Goal: Information Seeking & Learning: Compare options

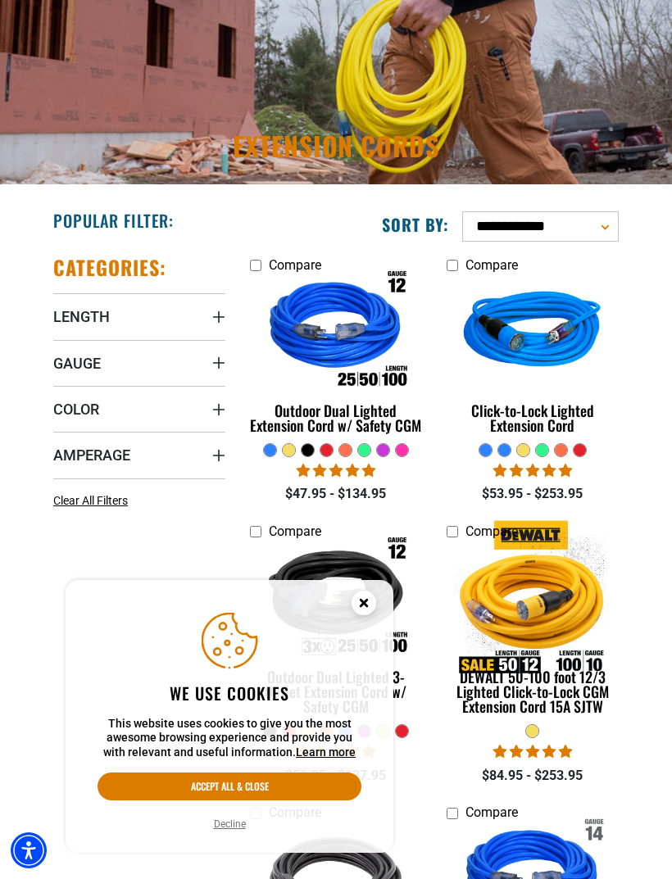
scroll to position [143, 0]
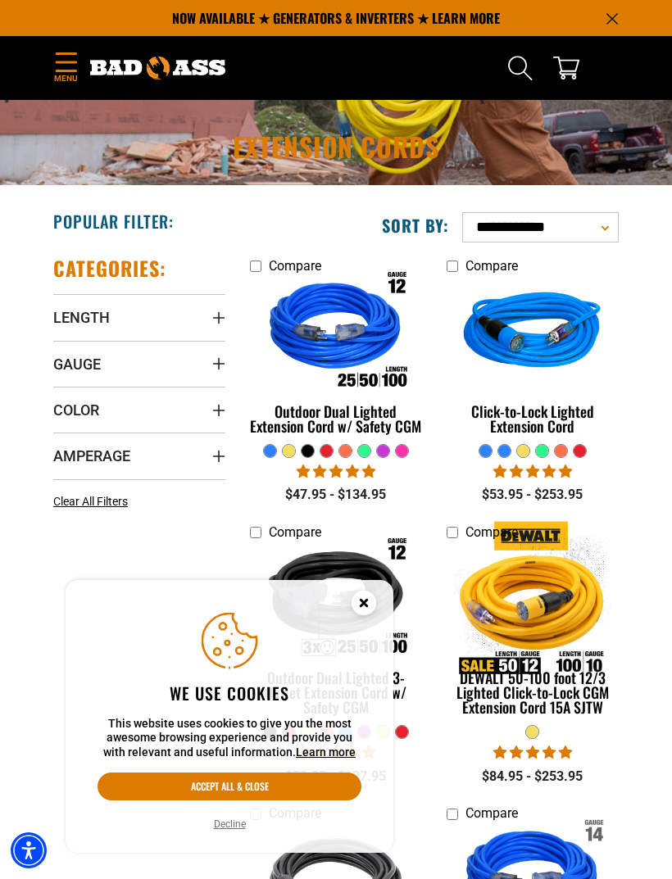
click at [370, 615] on circle "Close this option" at bounding box center [363, 603] width 25 height 25
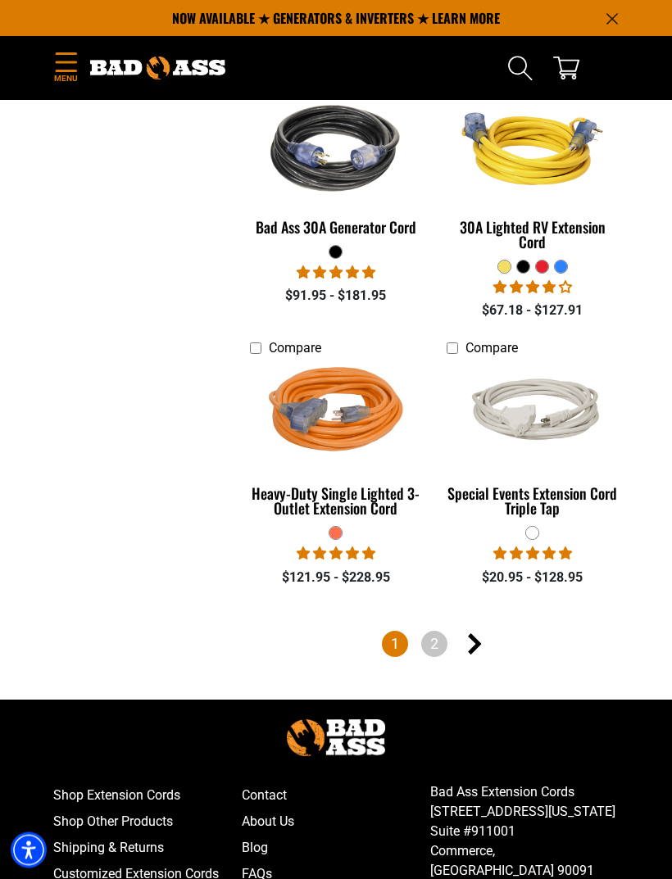
scroll to position [3843, 0]
click at [438, 647] on link "2" at bounding box center [434, 644] width 26 height 26
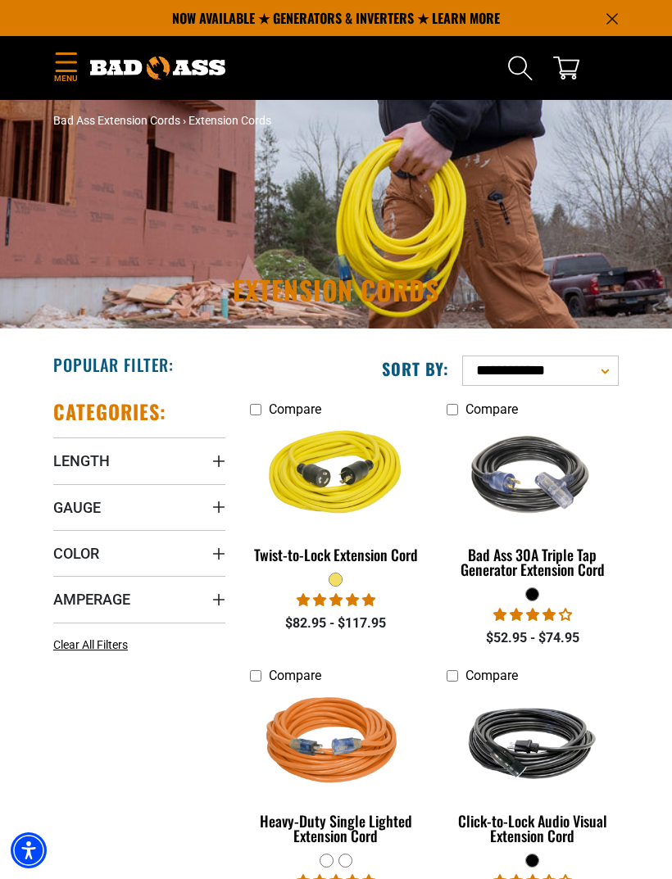
click at [69, 503] on span "Gauge" at bounding box center [77, 507] width 48 height 19
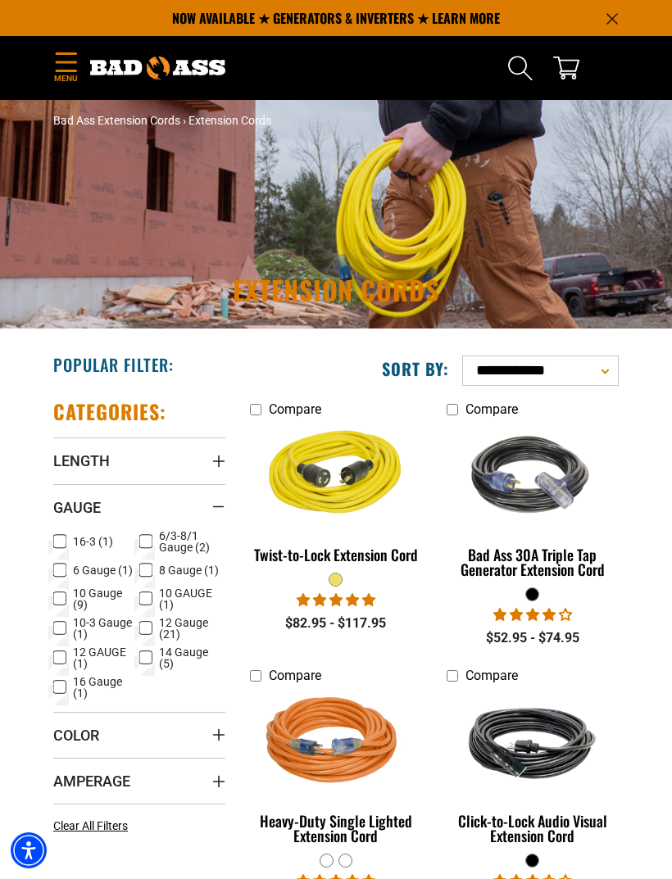
click at [54, 631] on icon at bounding box center [59, 628] width 13 height 21
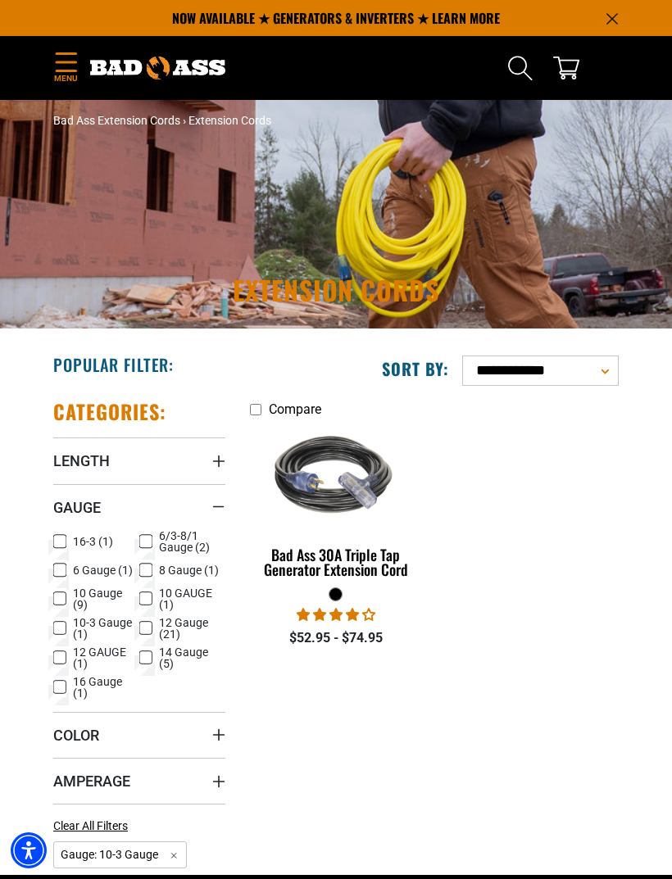
click at [55, 566] on icon at bounding box center [59, 570] width 13 height 21
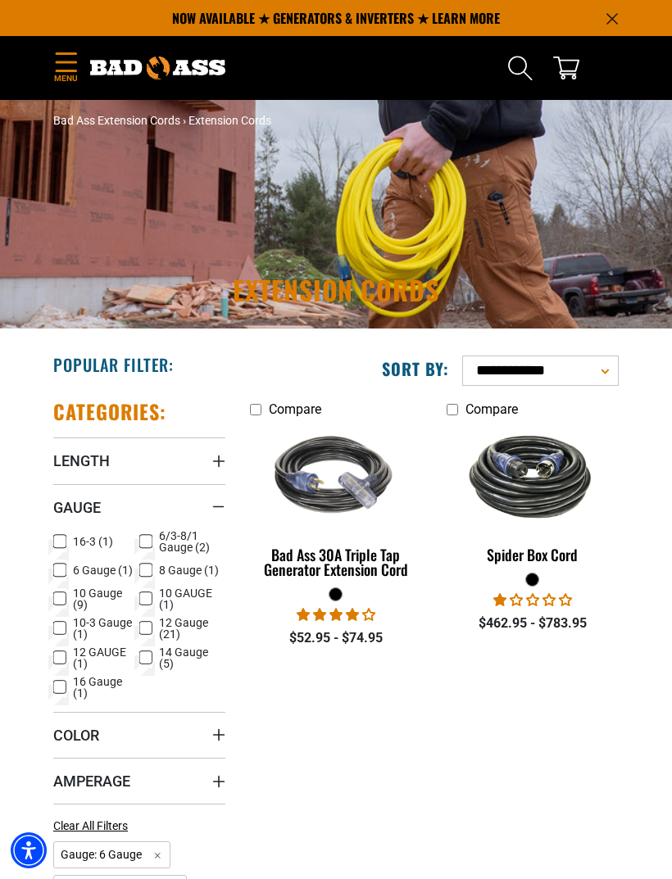
click at [147, 598] on icon at bounding box center [145, 598] width 13 height 21
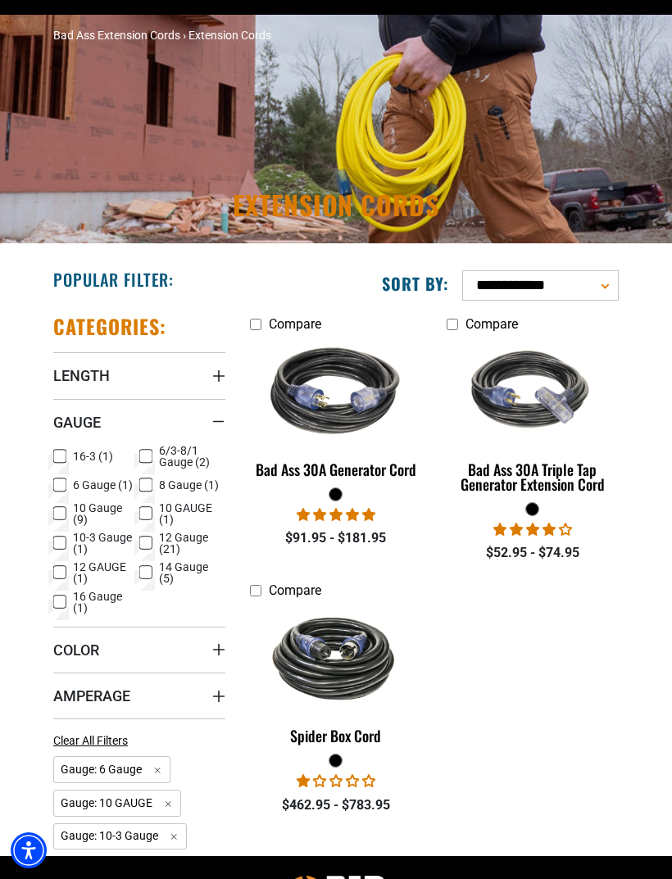
scroll to position [85, 0]
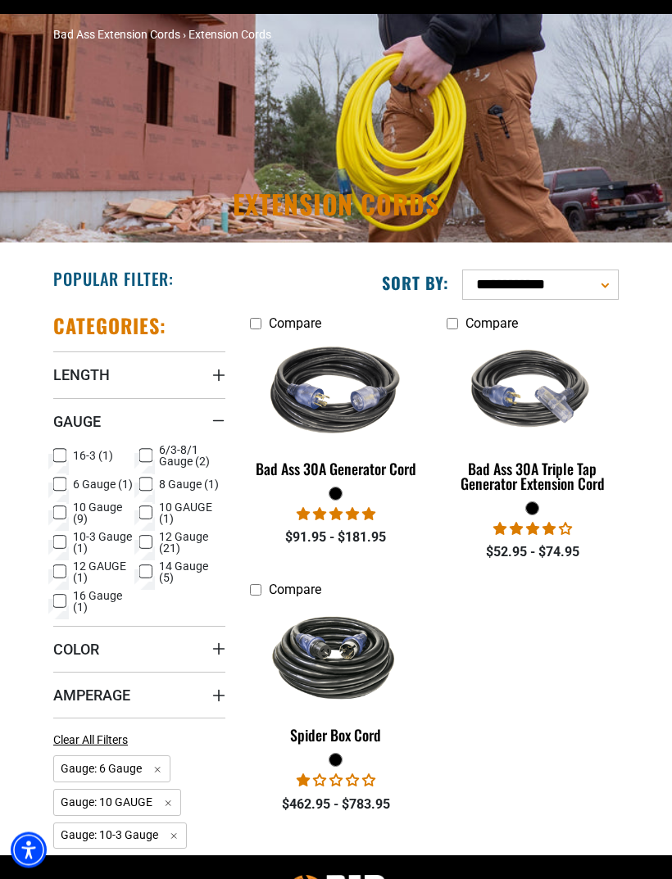
click at [63, 550] on rect at bounding box center [59, 543] width 13 height 13
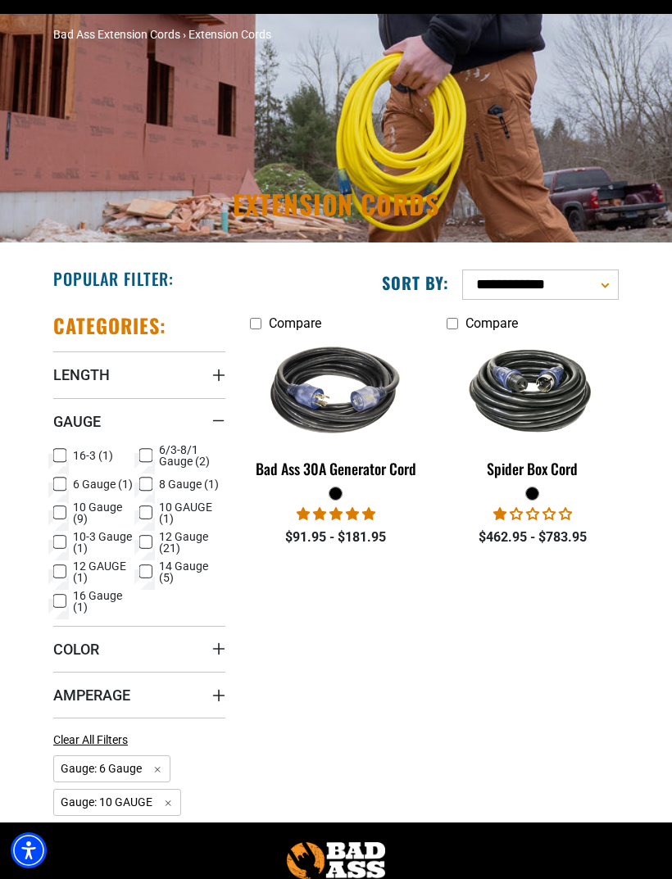
click at [66, 482] on label "6 Gauge (1) 6 Gauge (1 product)" at bounding box center [96, 484] width 86 height 21
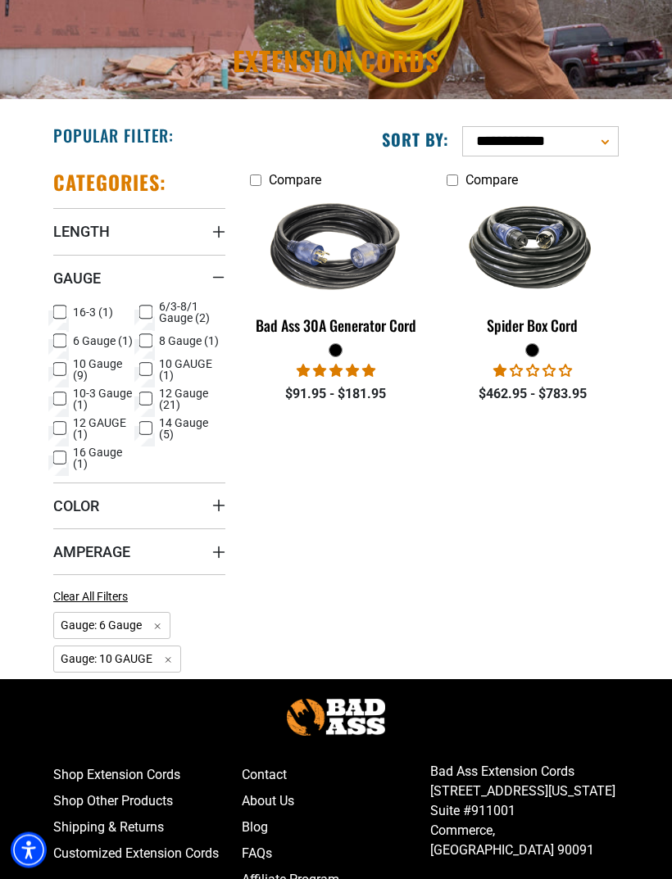
scroll to position [229, 0]
click at [55, 340] on icon at bounding box center [60, 341] width 10 height 9
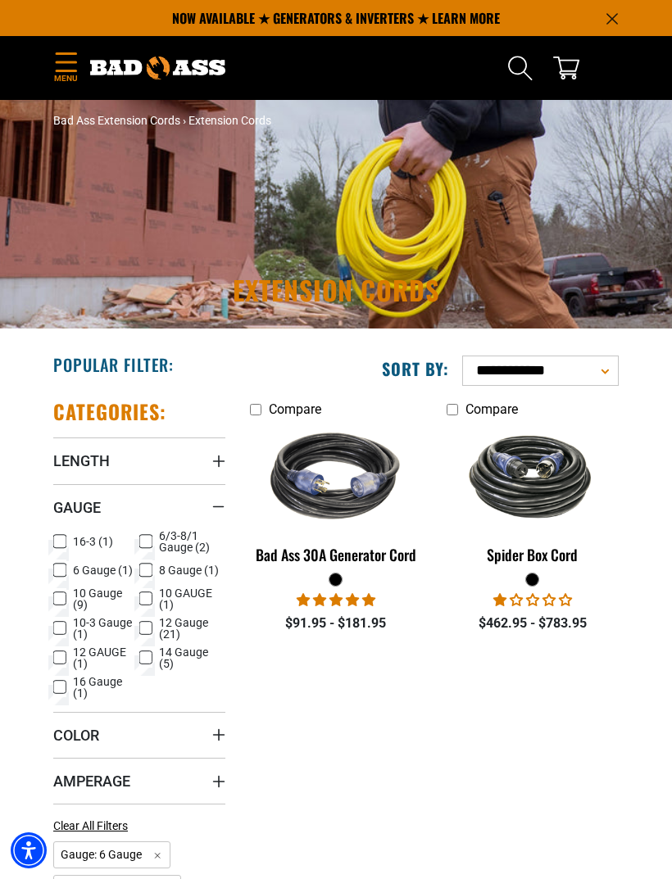
scroll to position [282, 0]
